Goal: Information Seeking & Learning: Learn about a topic

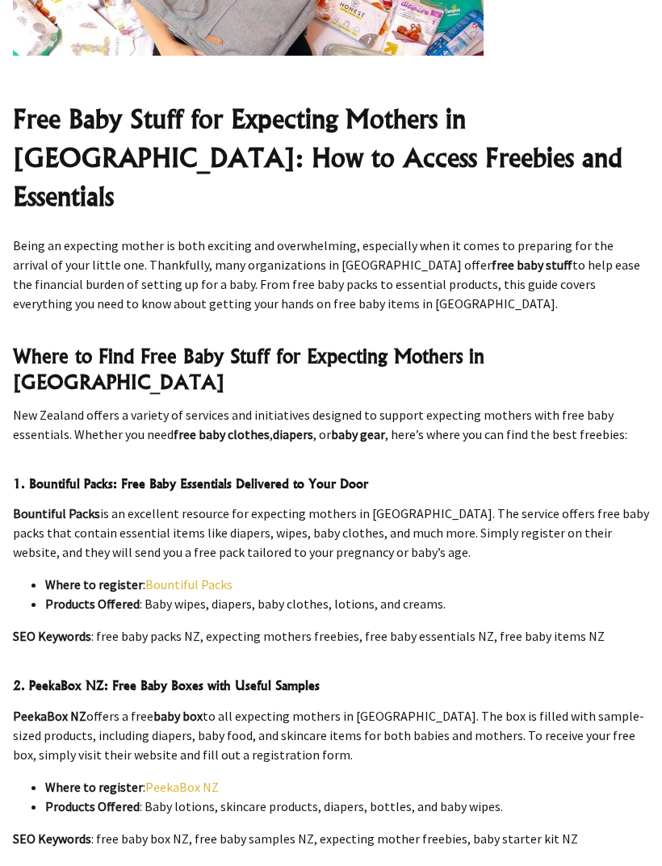
scroll to position [635, 0]
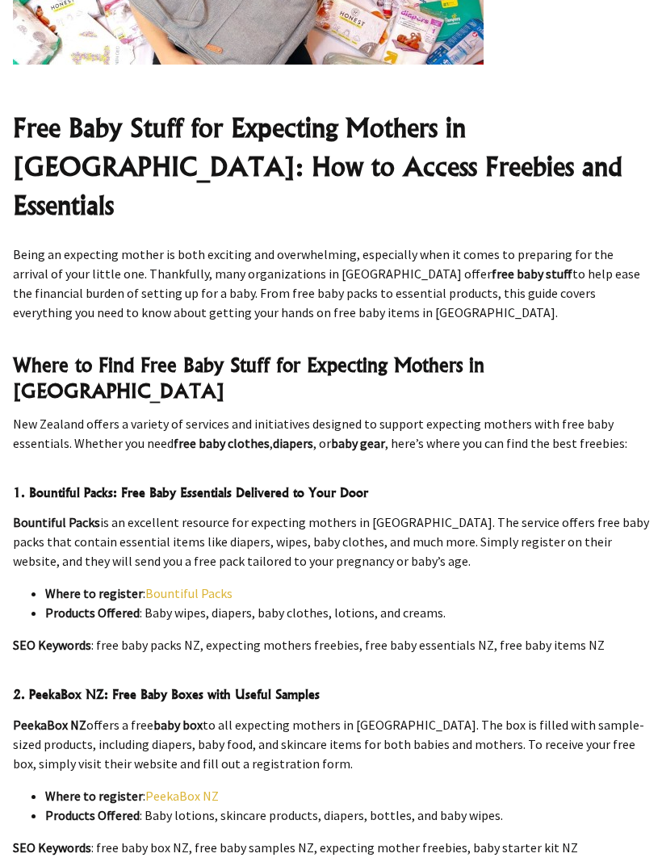
click at [221, 585] on link "Bountiful Packs" at bounding box center [188, 593] width 87 height 16
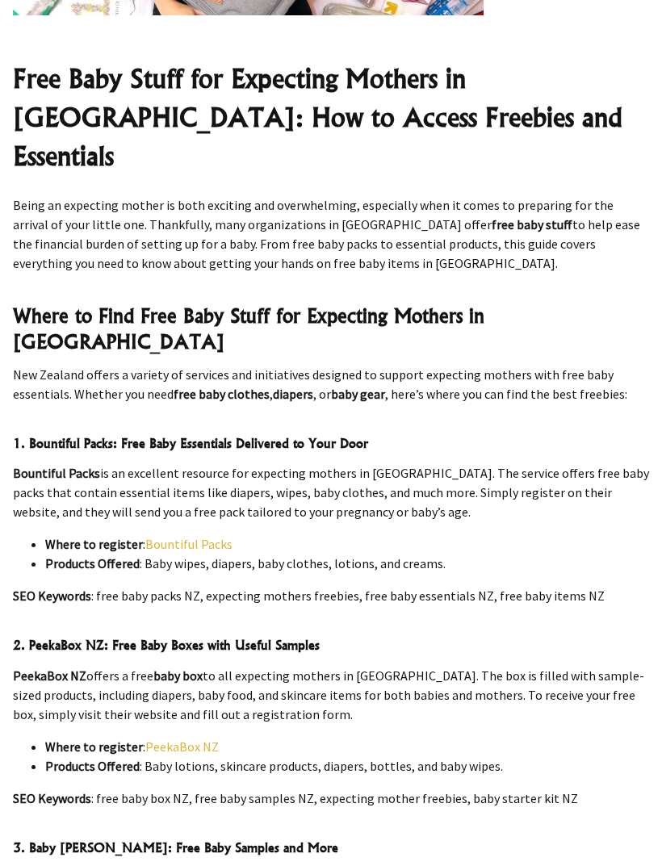
scroll to position [687, 0]
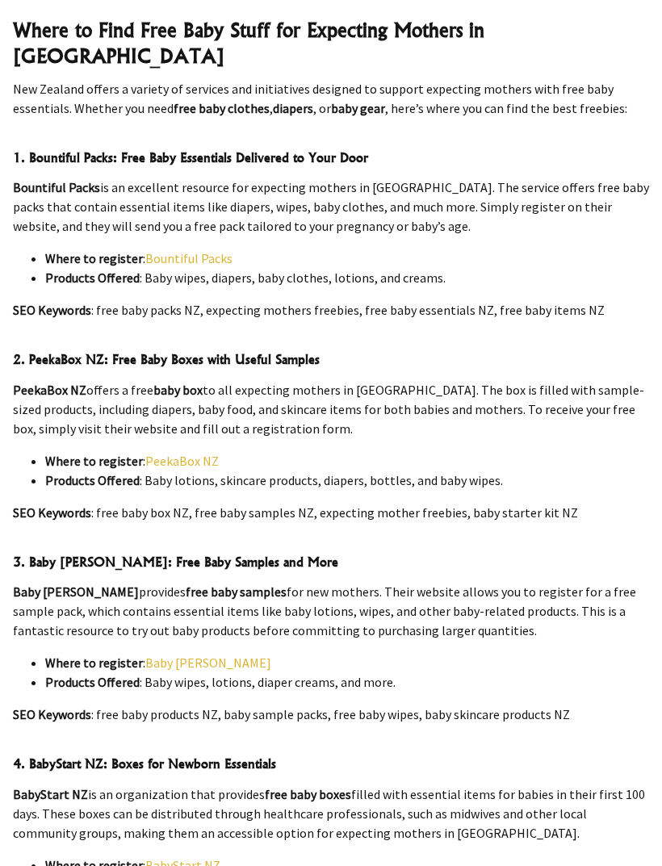
scroll to position [970, 0]
click at [201, 453] on link "PeekaBox NZ" at bounding box center [181, 461] width 73 height 16
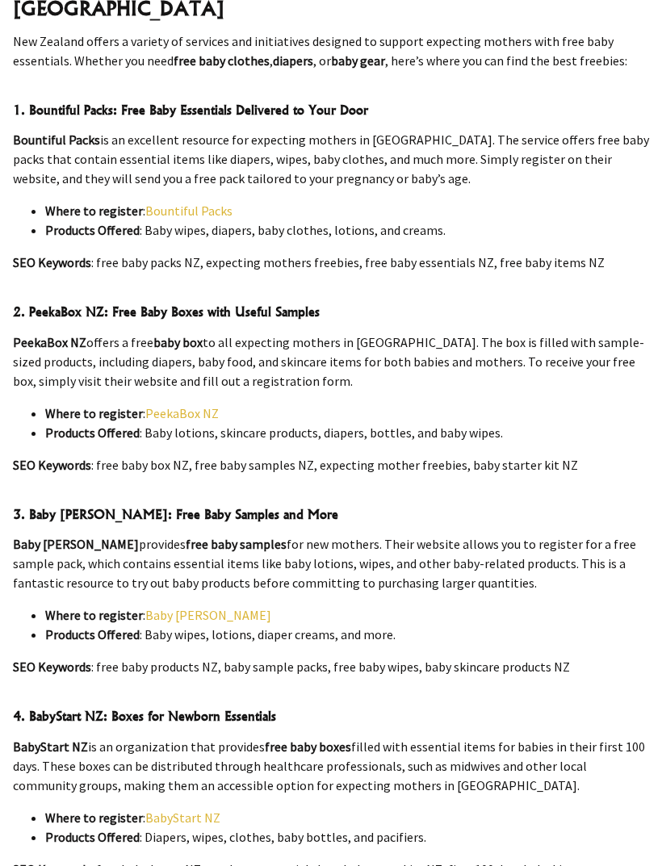
scroll to position [1021, 0]
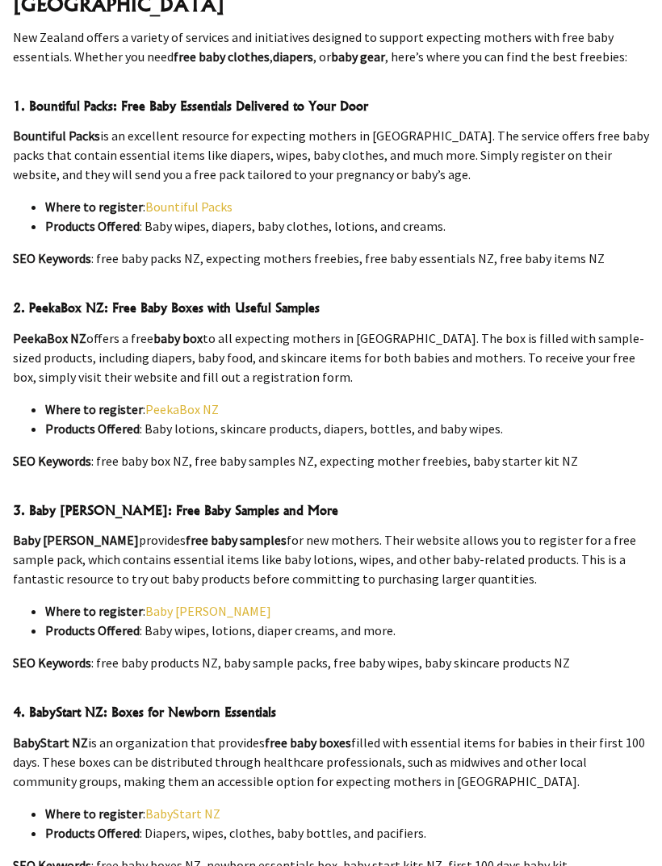
click at [195, 603] on link "Baby [PERSON_NAME]" at bounding box center [208, 611] width 126 height 16
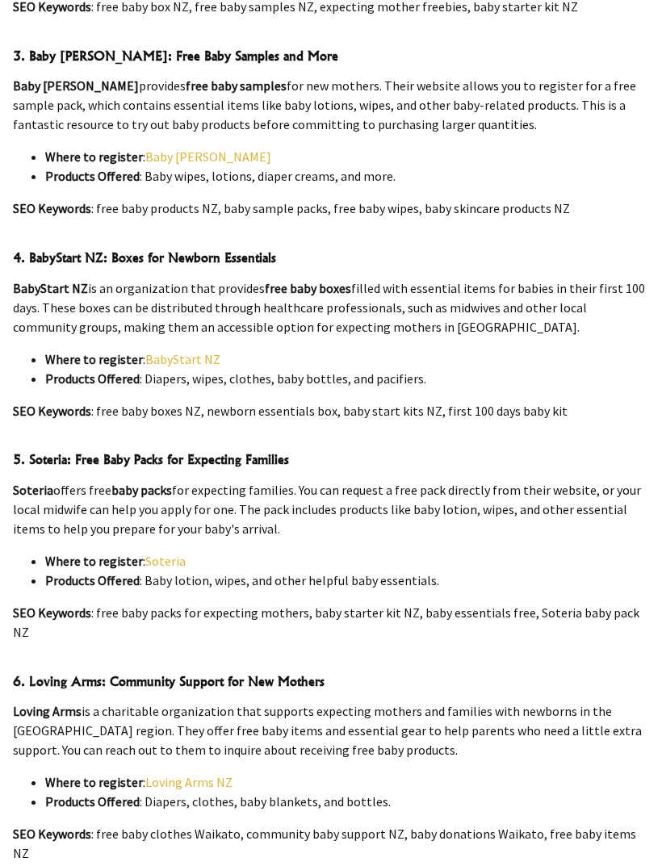
scroll to position [1476, 0]
click at [209, 351] on link "BabyStart NZ" at bounding box center [182, 359] width 75 height 16
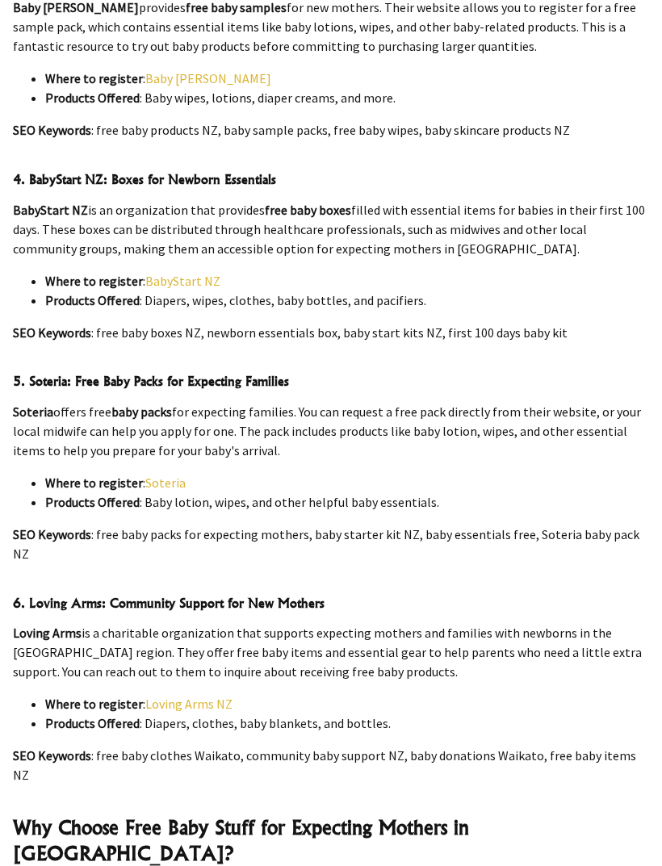
scroll to position [1556, 0]
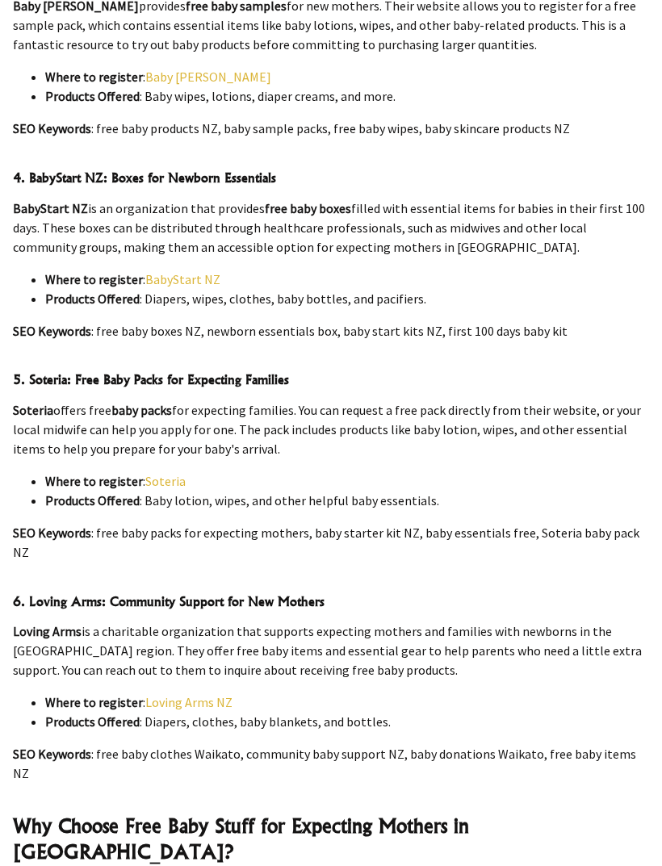
click at [154, 473] on link "Soteria" at bounding box center [165, 481] width 40 height 16
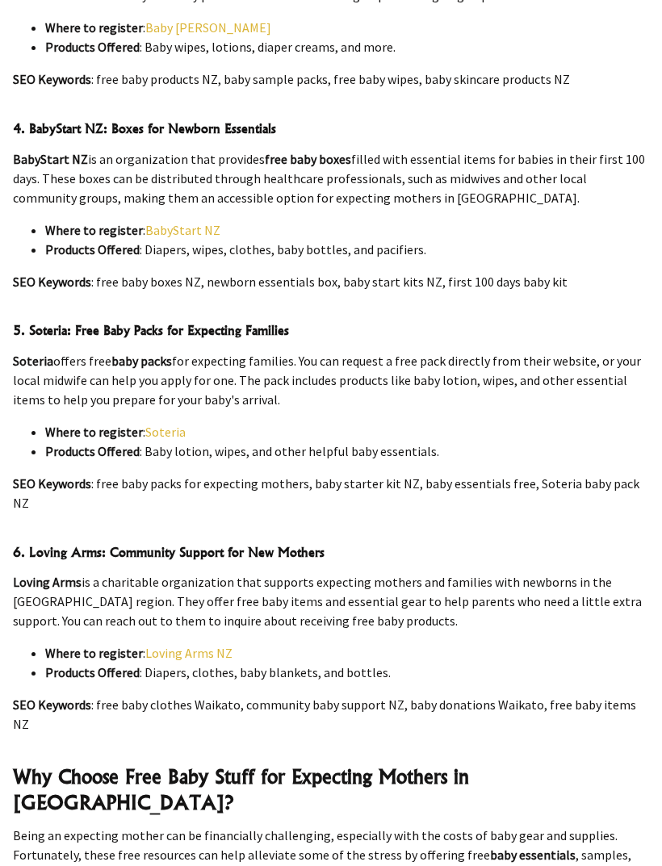
scroll to position [1608, 0]
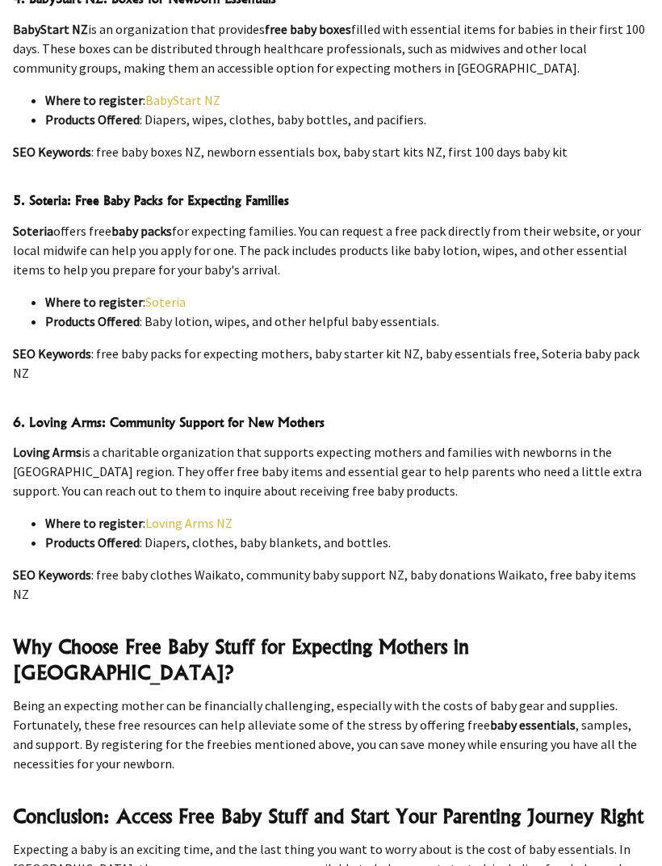
scroll to position [1735, 0]
click at [195, 515] on link "Loving Arms NZ" at bounding box center [188, 523] width 87 height 16
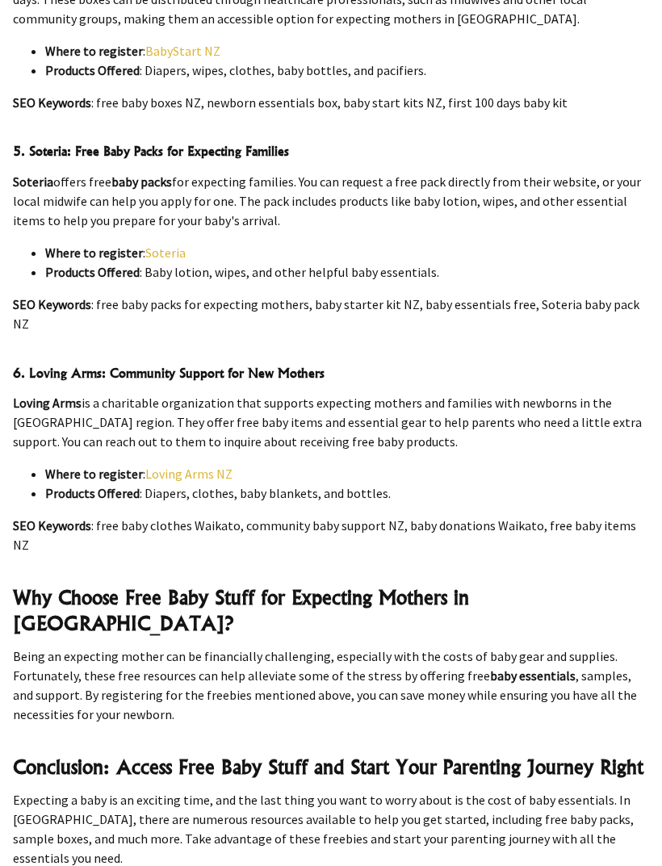
scroll to position [1786, 0]
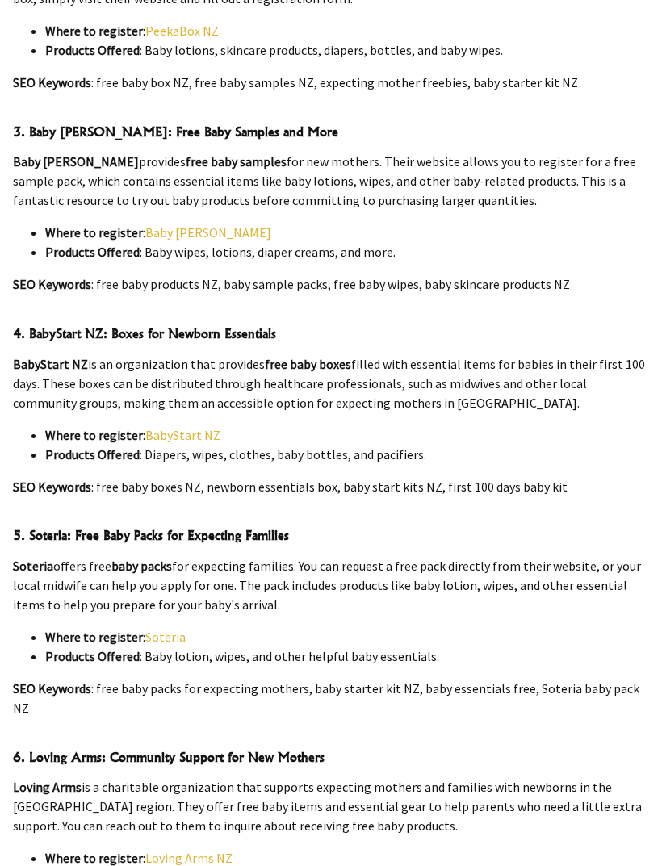
scroll to position [1399, 0]
